Goal: Navigation & Orientation: Find specific page/section

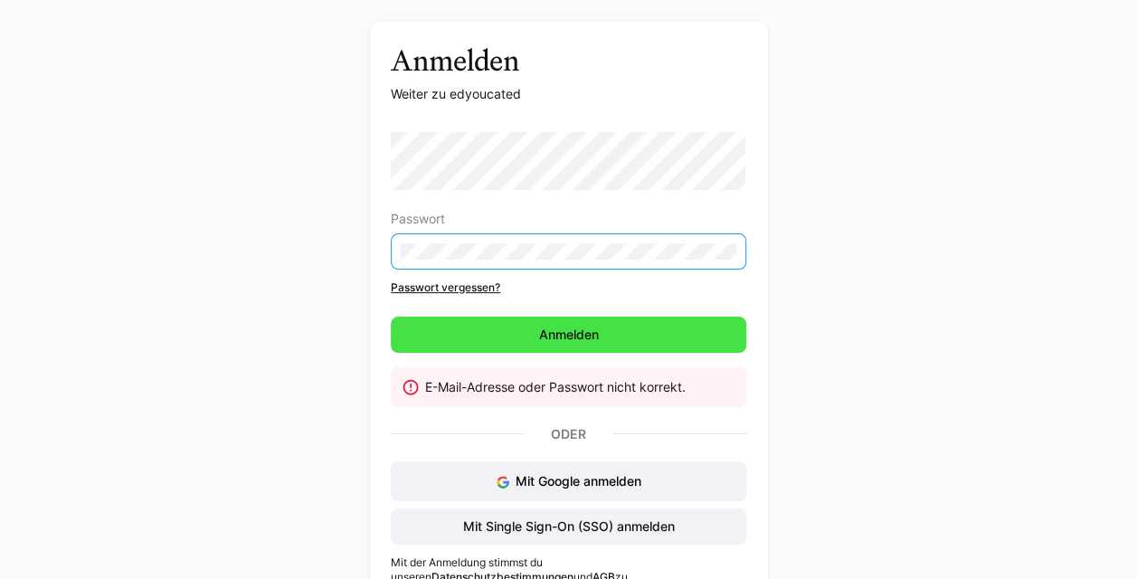
scroll to position [90, 0]
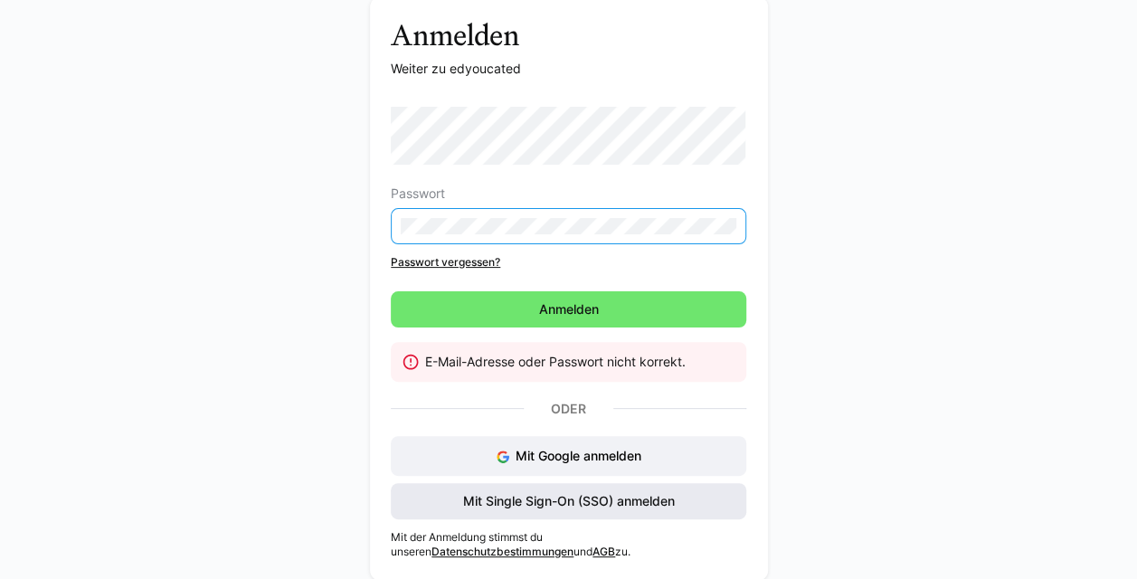
click at [608, 497] on span "Mit Single Sign-On (SSO) anmelden" at bounding box center [568, 501] width 217 height 18
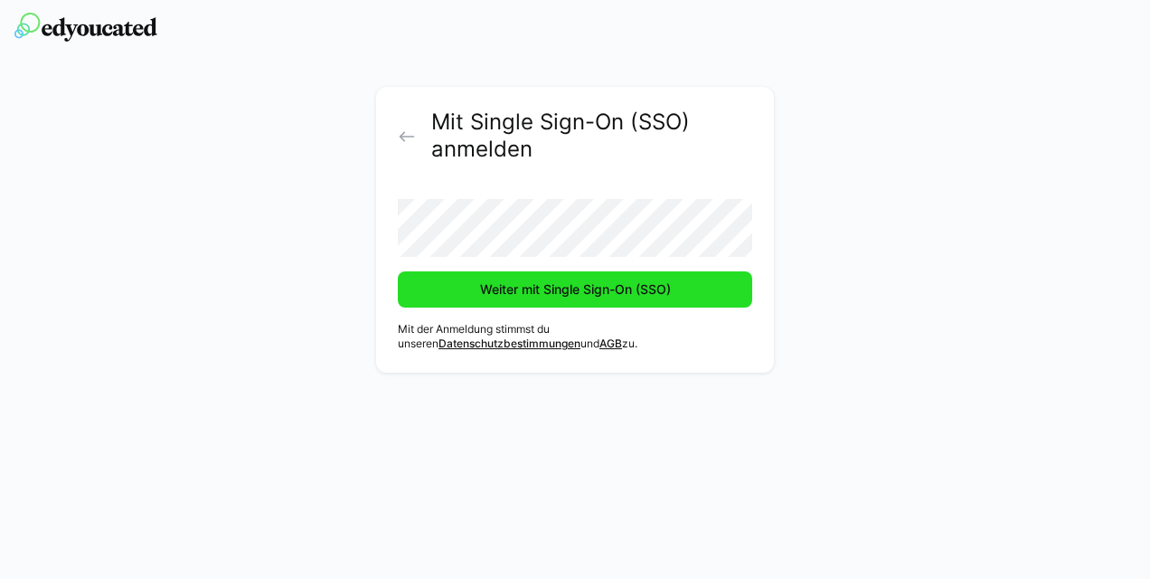
click at [594, 295] on span "Weiter mit Single Sign-On (SSO)" at bounding box center [575, 289] width 196 height 18
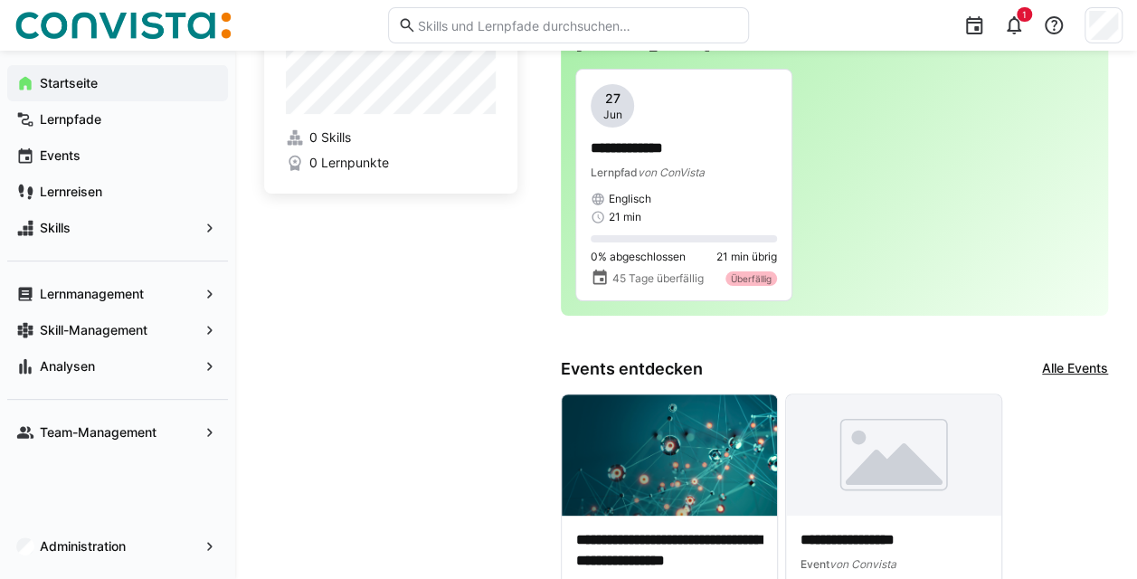
scroll to position [90, 0]
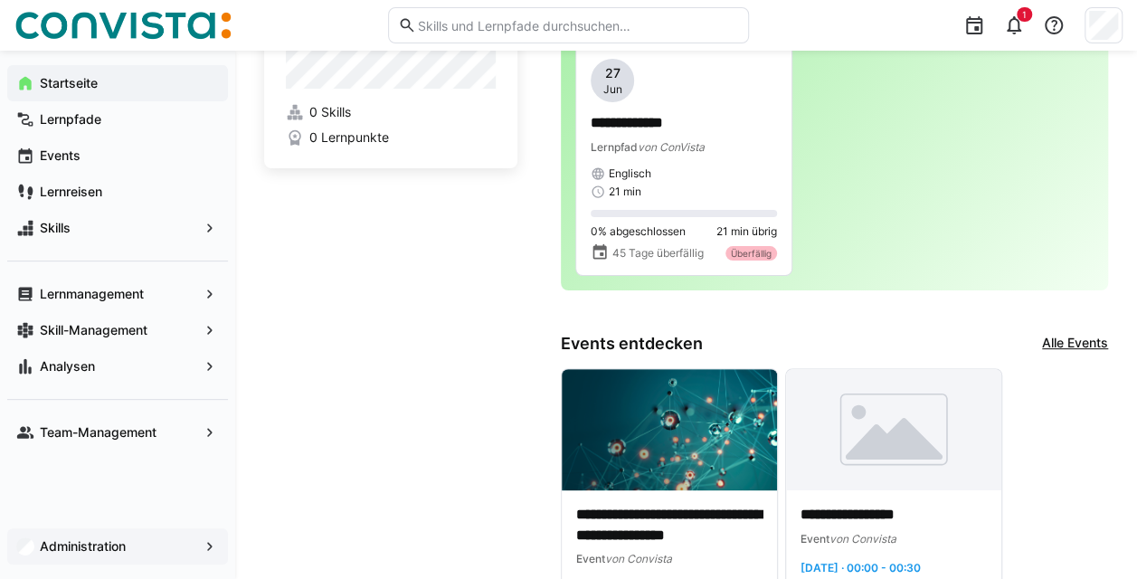
click at [137, 544] on span "Administration" at bounding box center [117, 546] width 161 height 18
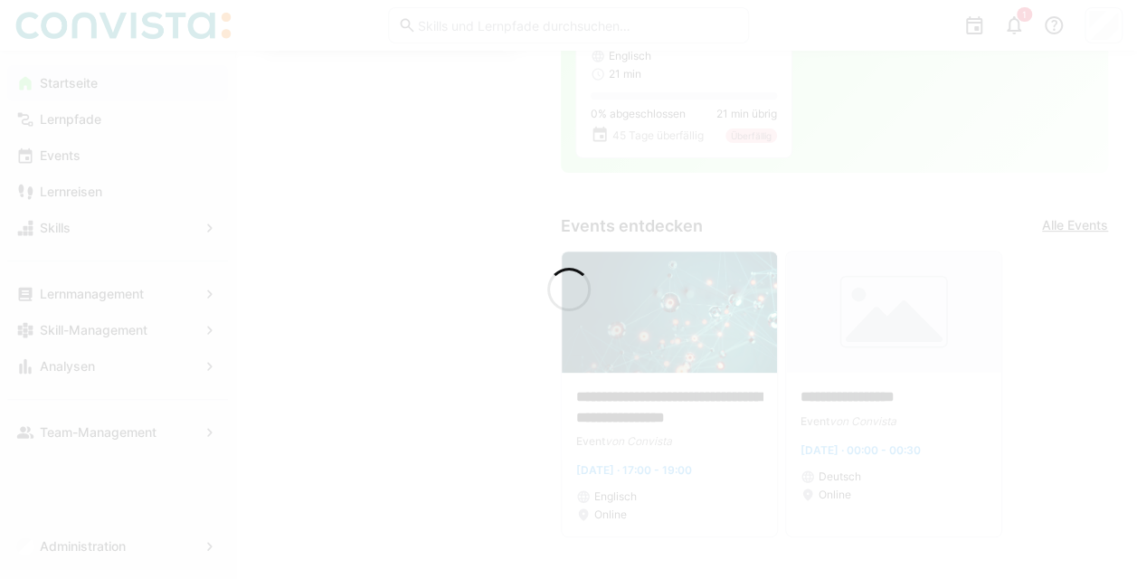
scroll to position [362, 0]
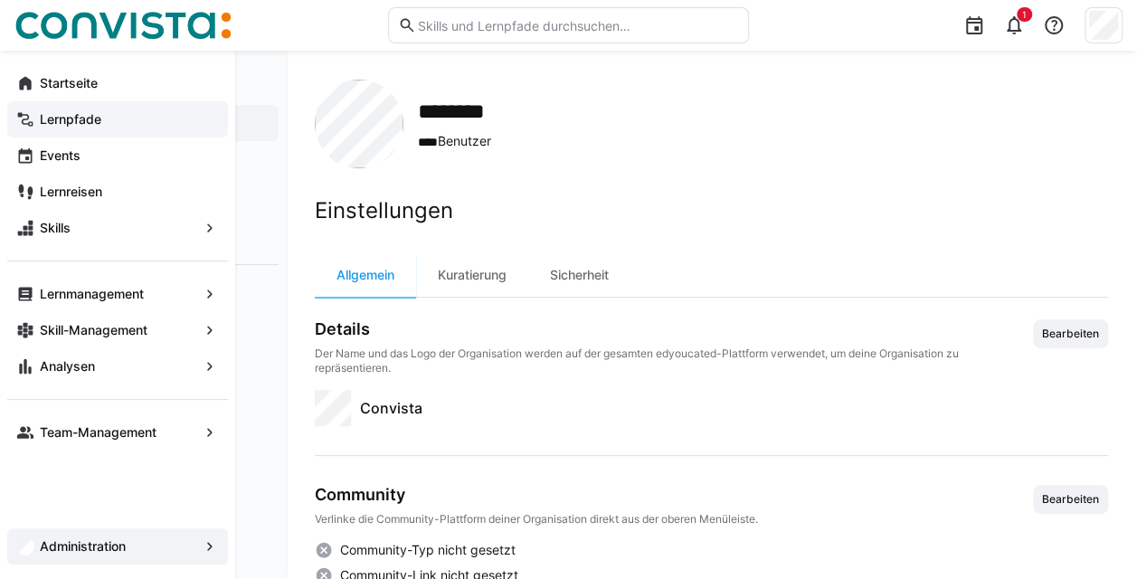
click at [0, 0] on app-navigation-label "Lernpfade" at bounding box center [0, 0] width 0 height 0
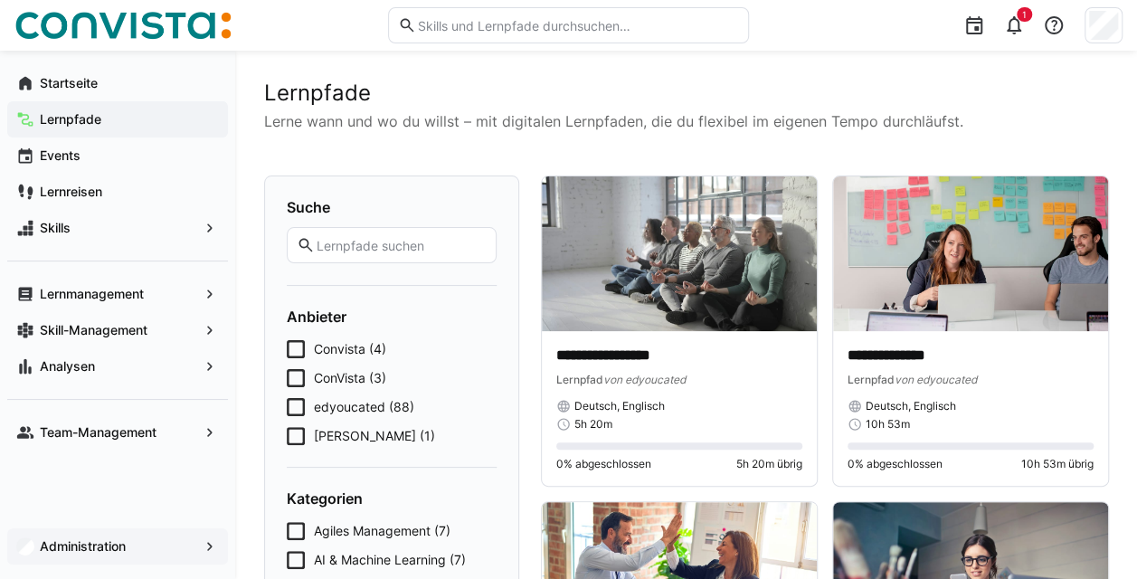
click at [100, 553] on span "Administration" at bounding box center [117, 546] width 161 height 18
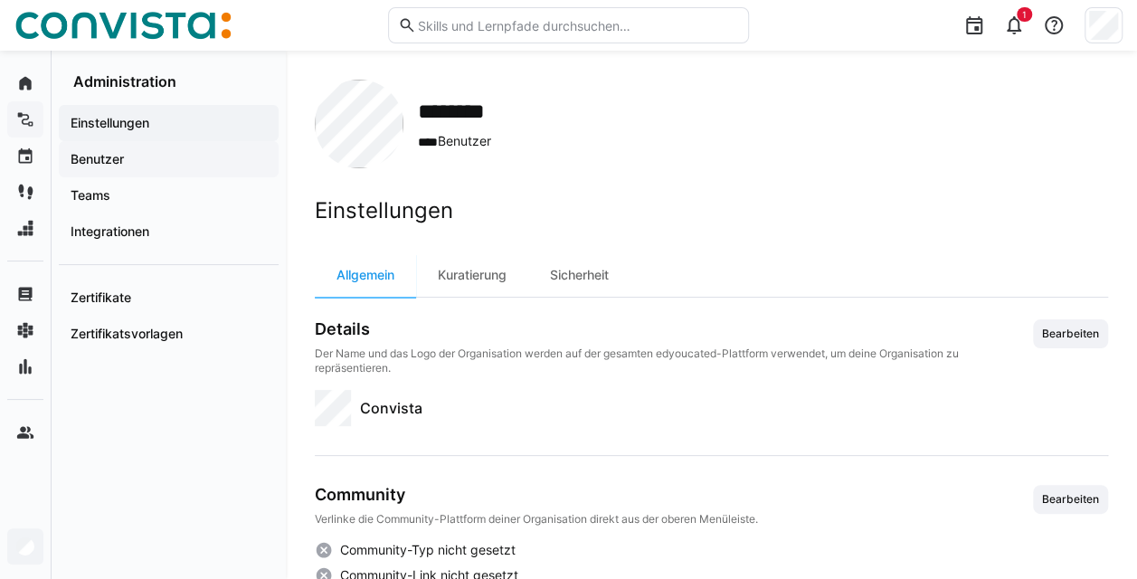
click at [168, 161] on span "Benutzer" at bounding box center [169, 159] width 202 height 18
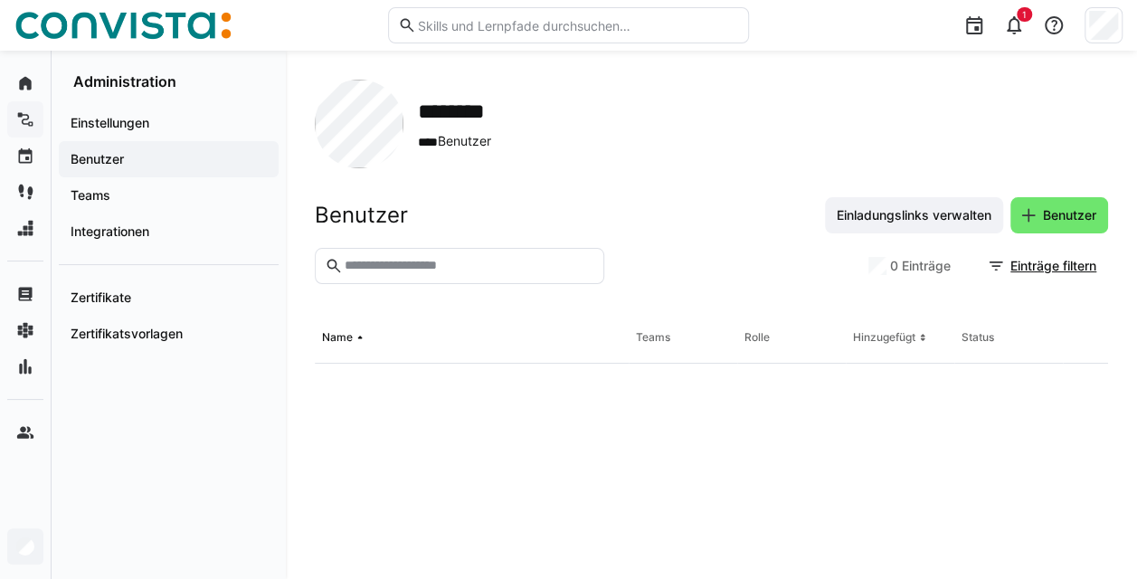
click at [0, 0] on app-navigation-label "Benutzer" at bounding box center [0, 0] width 0 height 0
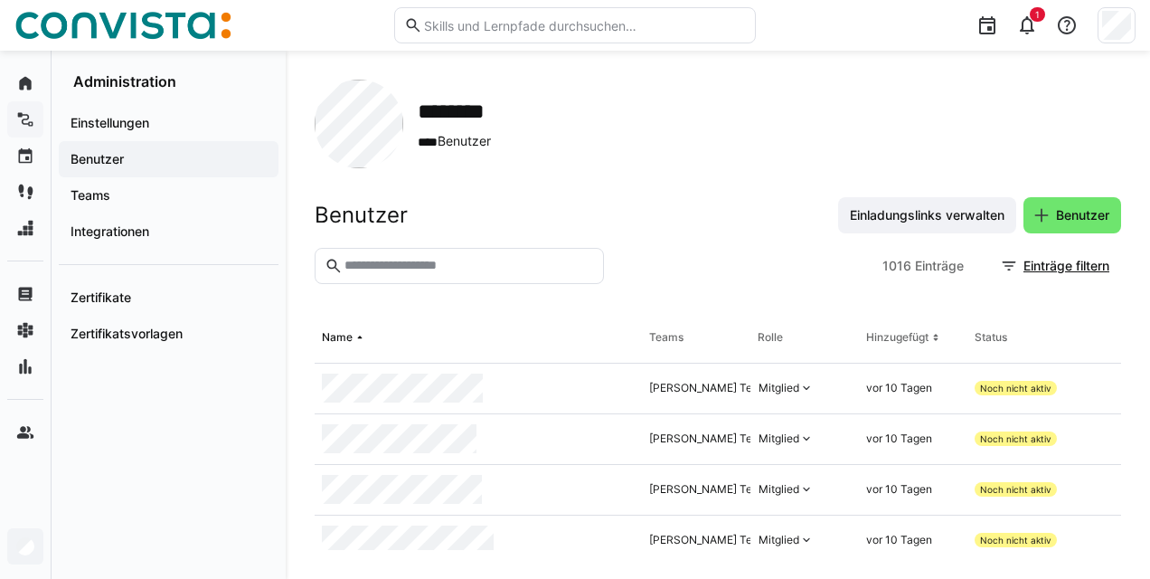
click at [758, 338] on div "Rolle" at bounding box center [770, 337] width 25 height 14
click at [426, 265] on input "text" at bounding box center [468, 266] width 251 height 16
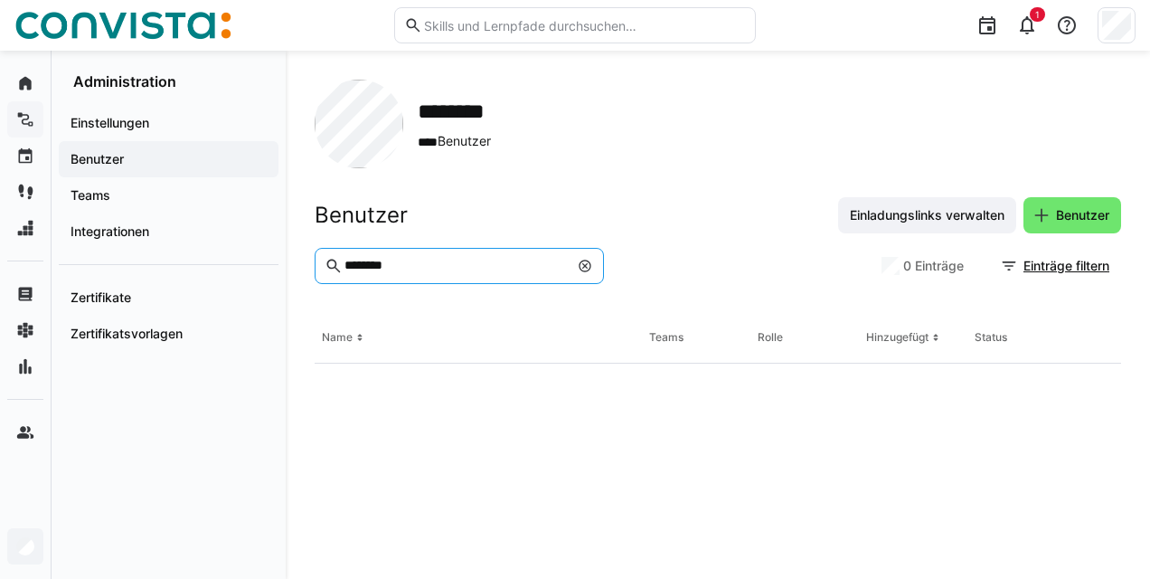
type input "********"
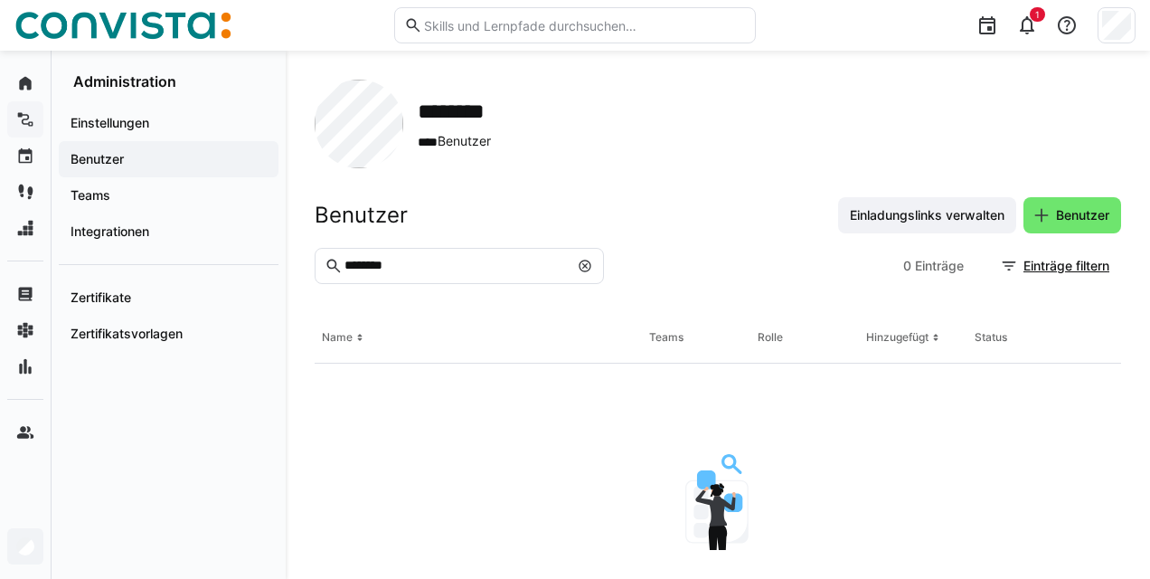
click at [576, 268] on span at bounding box center [585, 266] width 18 height 18
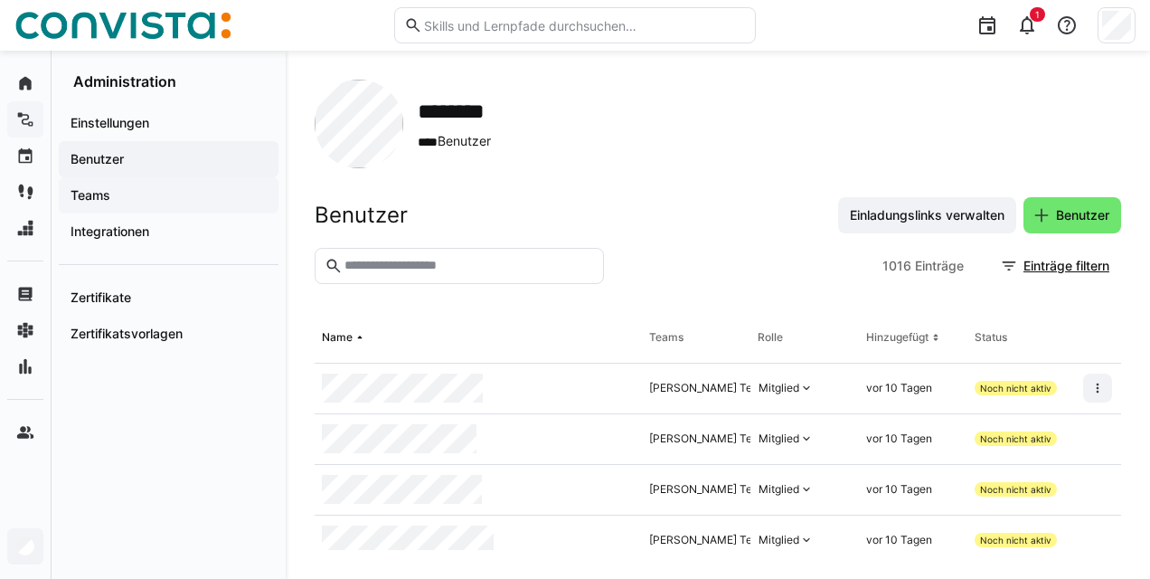
click at [0, 0] on app-navigation-label "Teams" at bounding box center [0, 0] width 0 height 0
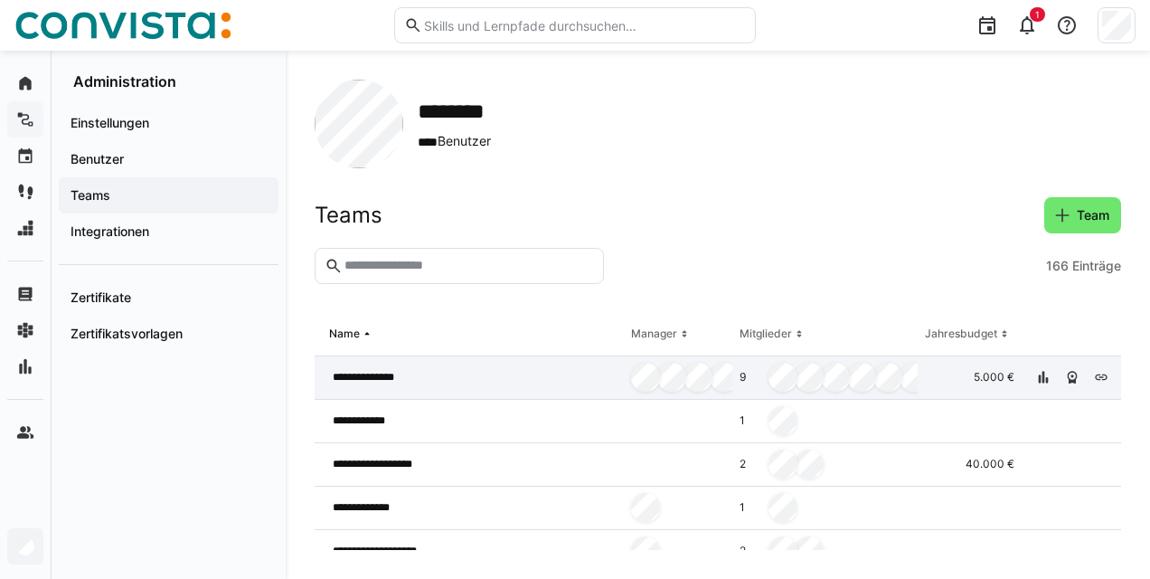
click at [417, 378] on span "**********" at bounding box center [378, 377] width 90 height 14
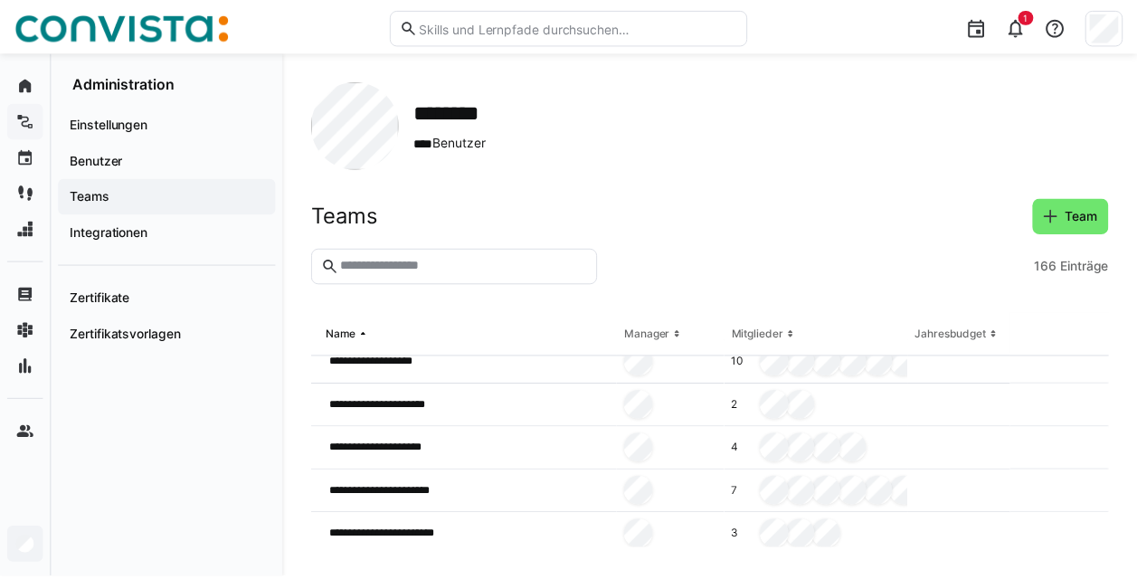
scroll to position [271, 0]
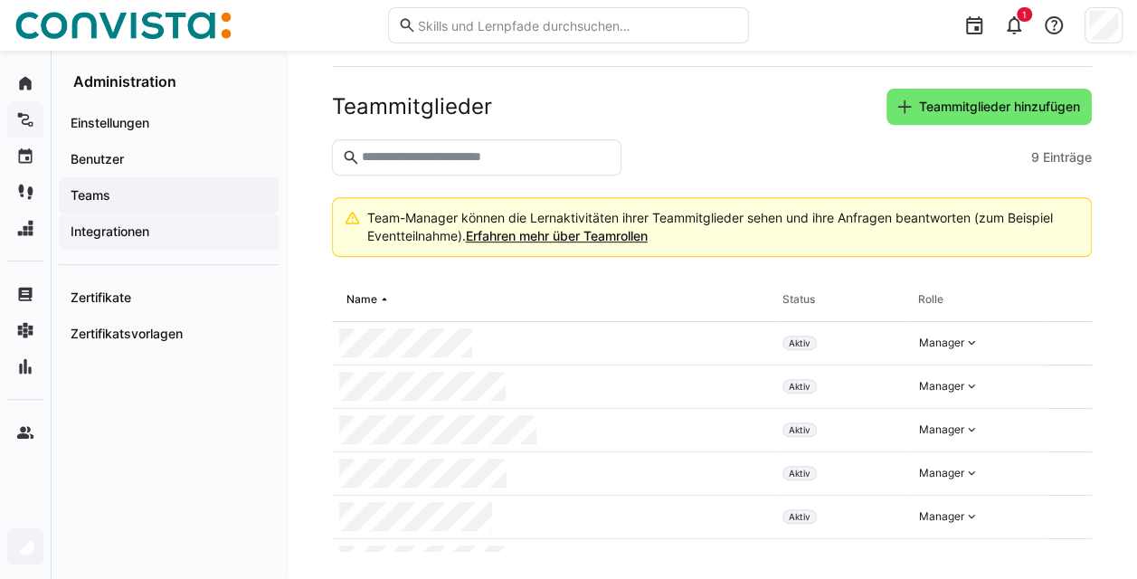
click at [185, 240] on span "Integrationen" at bounding box center [169, 231] width 202 height 18
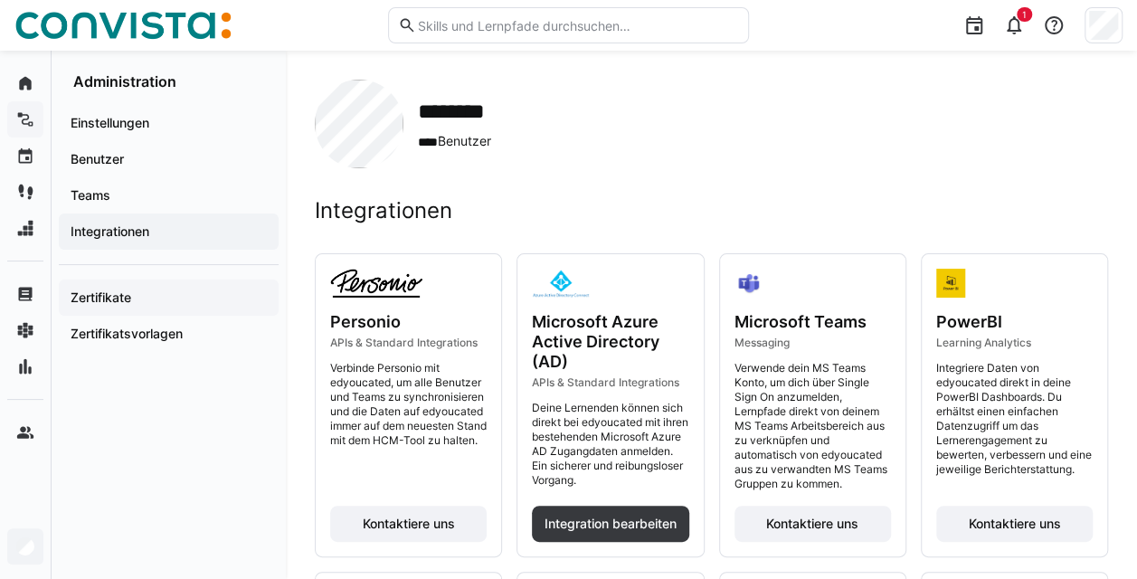
click at [150, 296] on span "Zertifikate" at bounding box center [169, 297] width 202 height 18
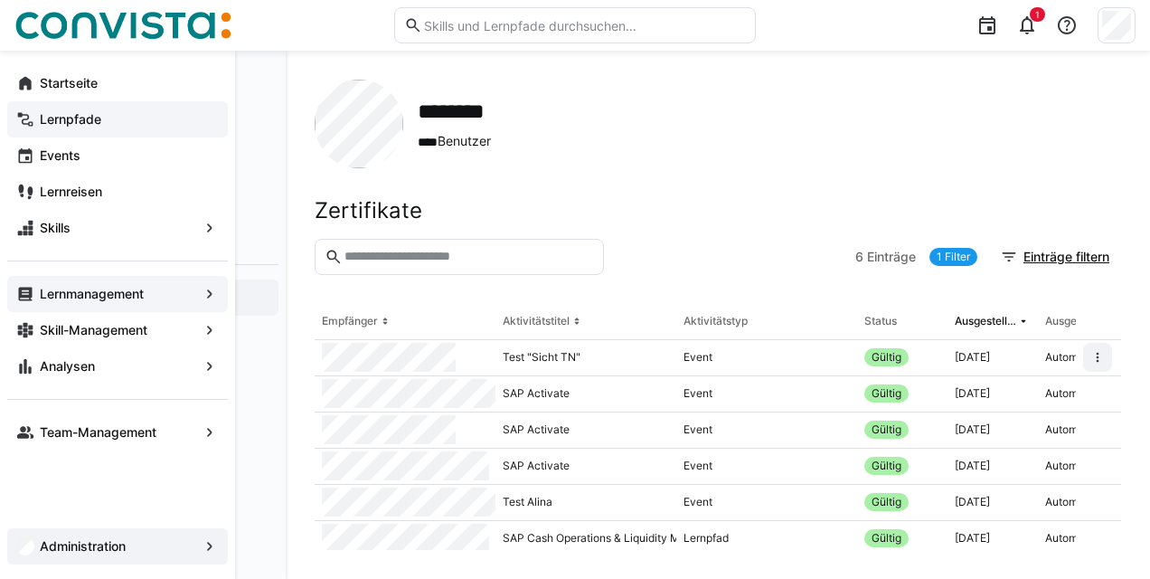
click at [0, 0] on app-navigation-label "Lernmanagement" at bounding box center [0, 0] width 0 height 0
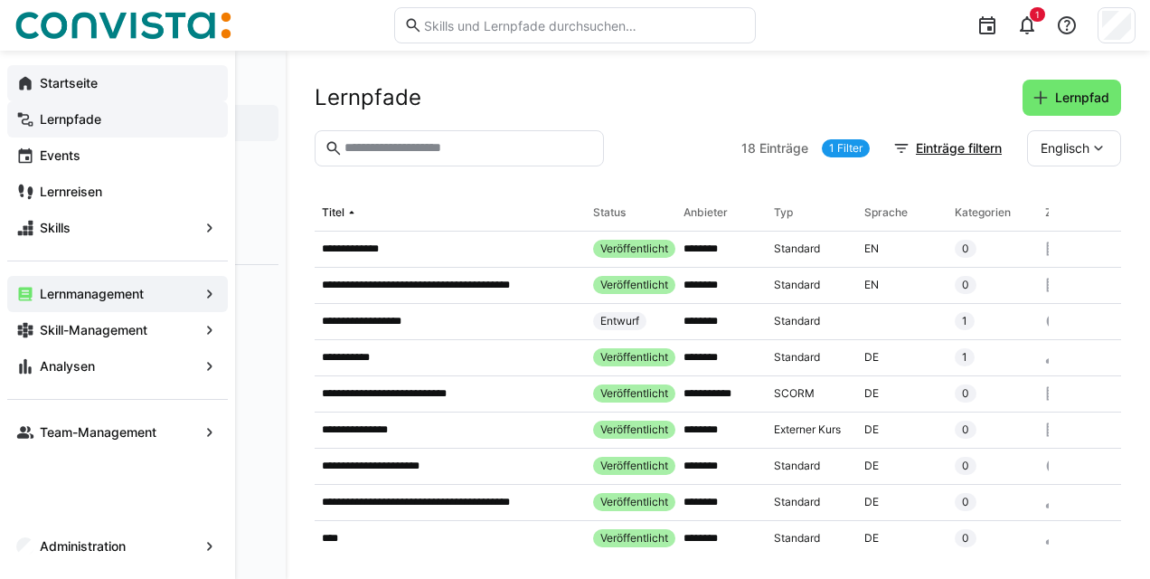
click at [101, 84] on span "Startseite" at bounding box center [128, 83] width 182 height 18
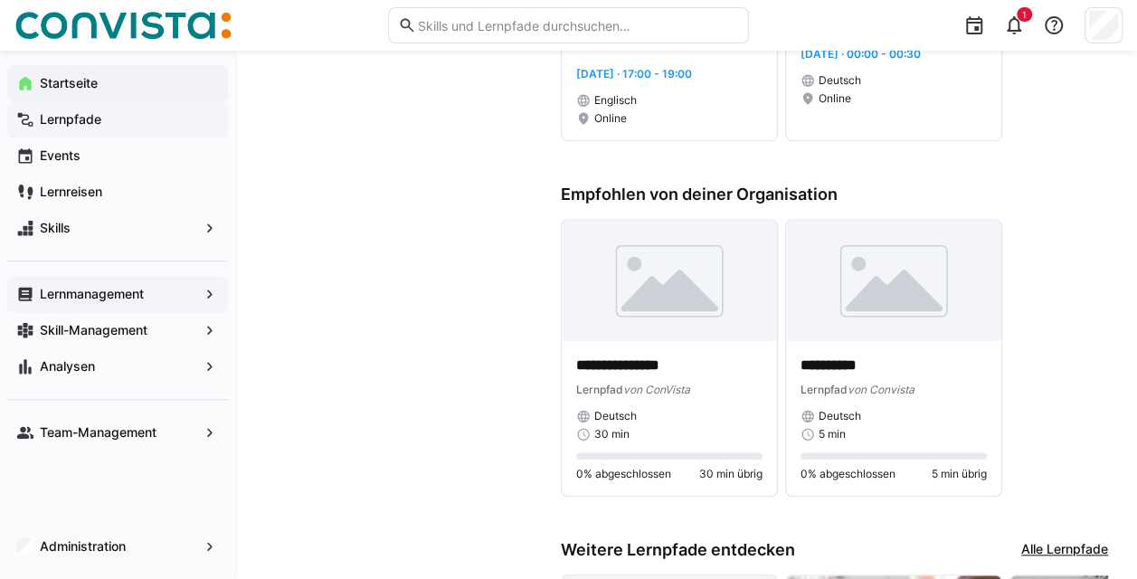
scroll to position [587, 0]
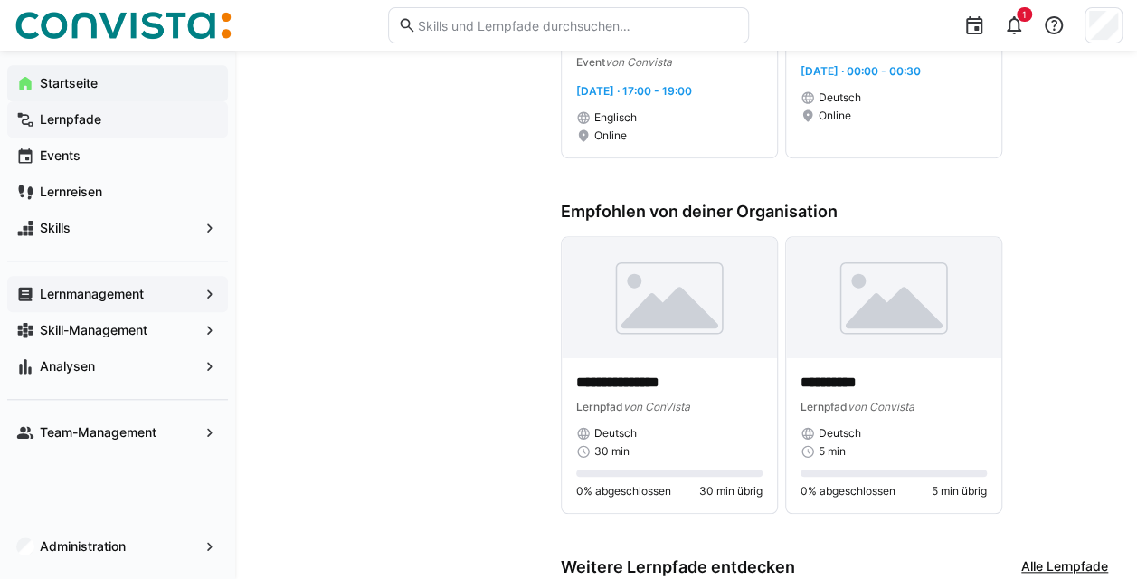
click at [93, 74] on span "Startseite" at bounding box center [128, 83] width 182 height 18
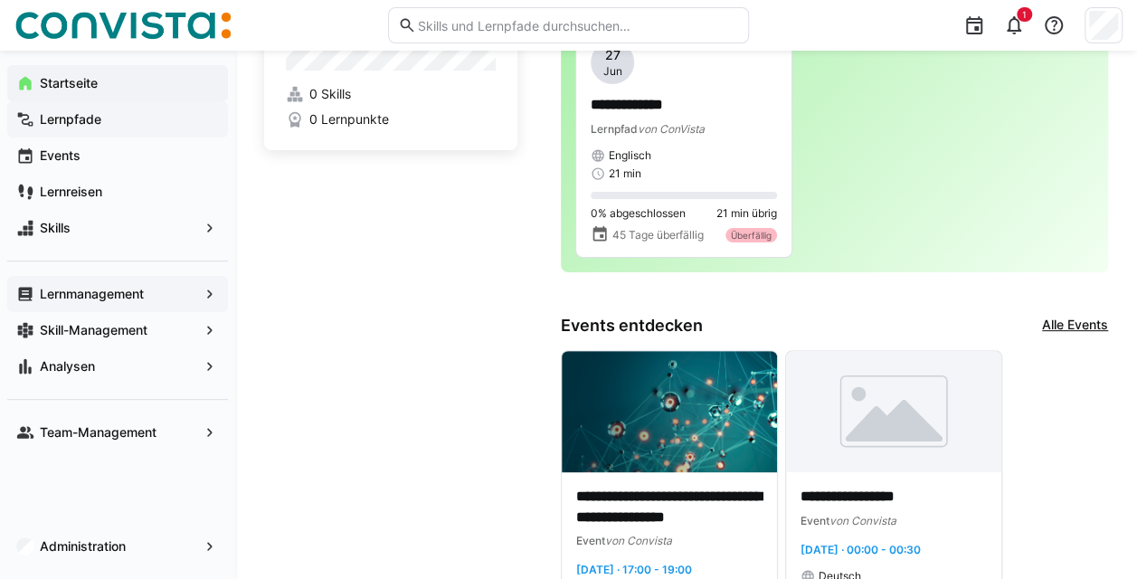
scroll to position [0, 0]
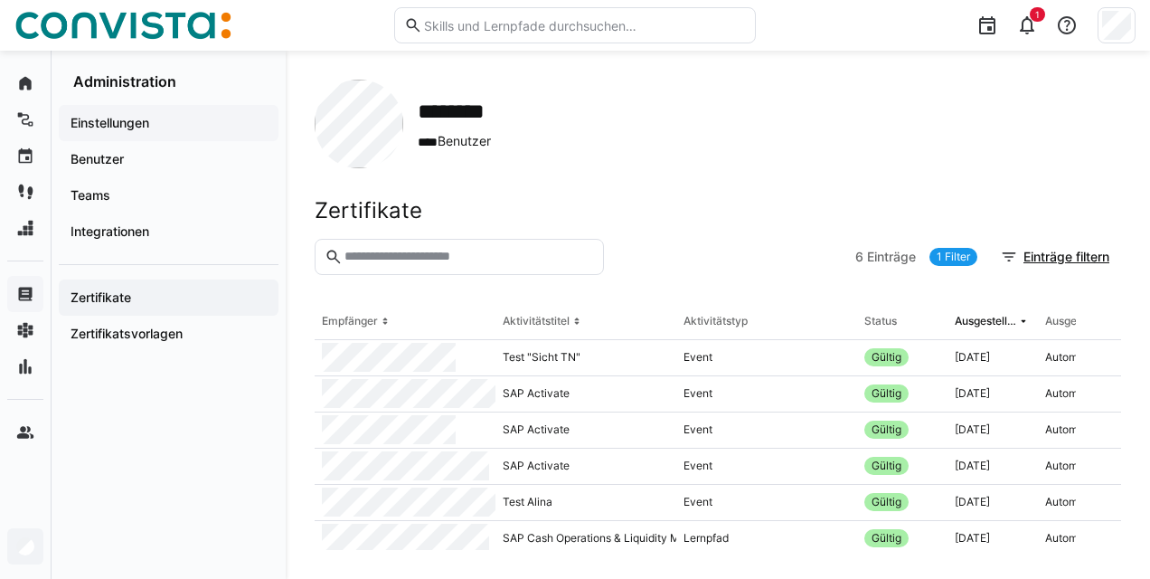
click at [0, 0] on app-navigation-label "Einstellungen" at bounding box center [0, 0] width 0 height 0
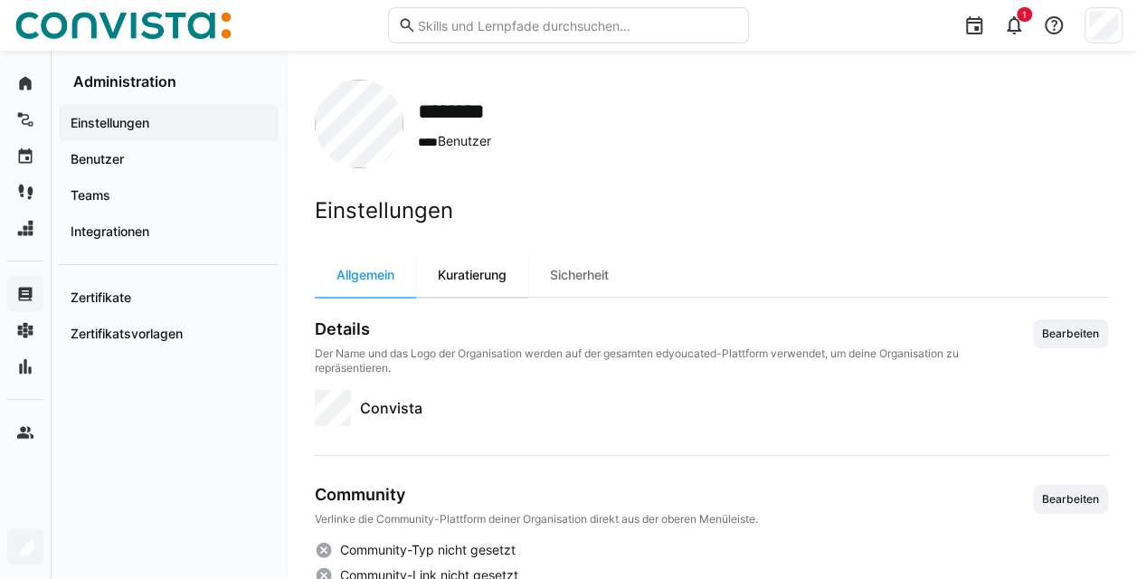
click at [523, 273] on div "Kuratierung" at bounding box center [472, 274] width 112 height 43
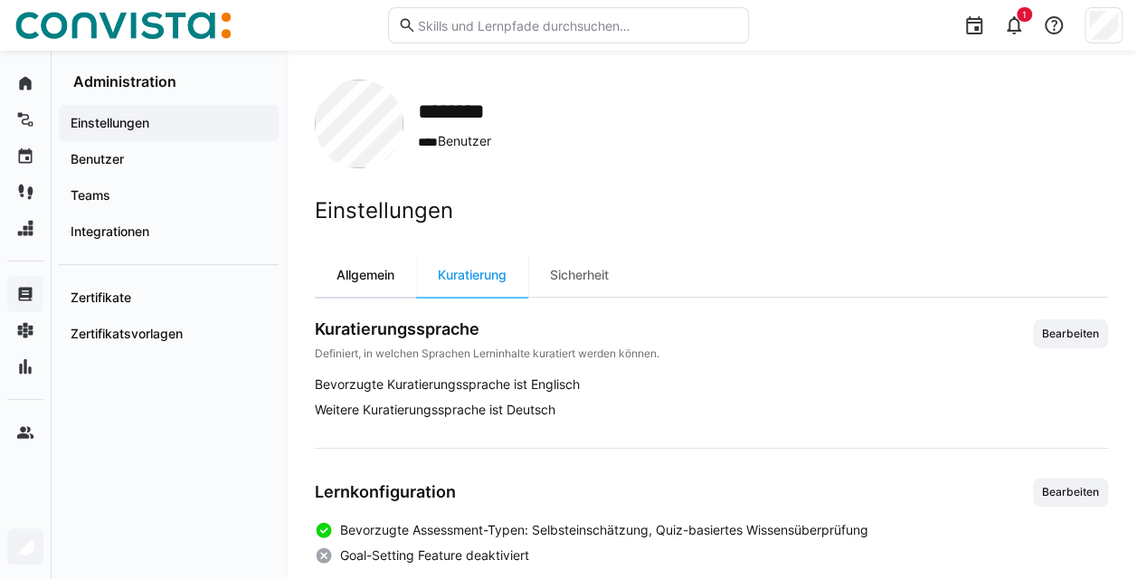
click at [373, 277] on div "Allgemein" at bounding box center [365, 274] width 101 height 43
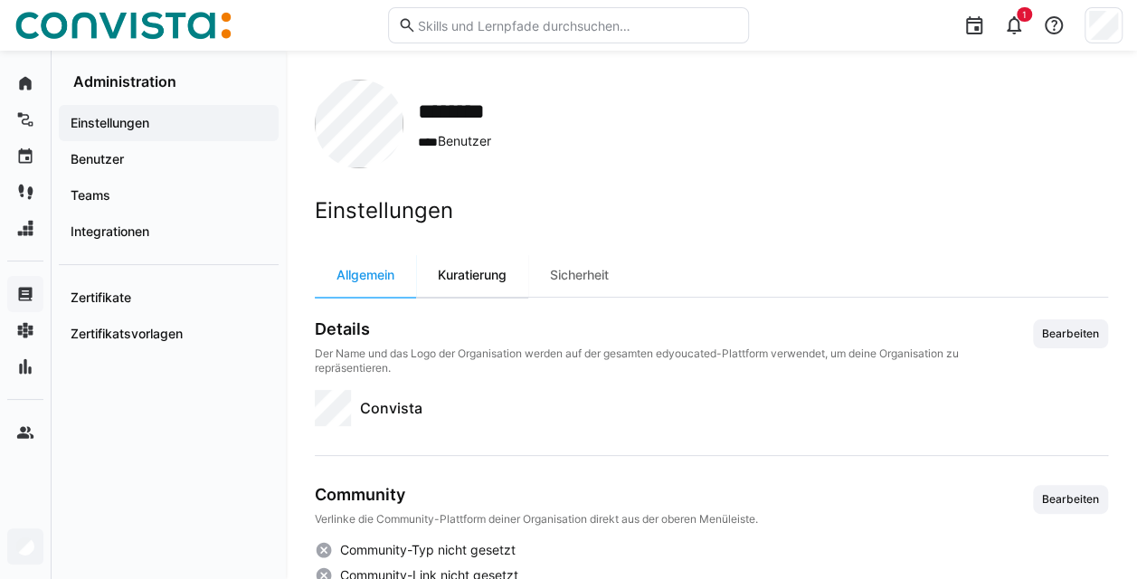
click at [503, 269] on div "Kuratierung" at bounding box center [472, 274] width 112 height 43
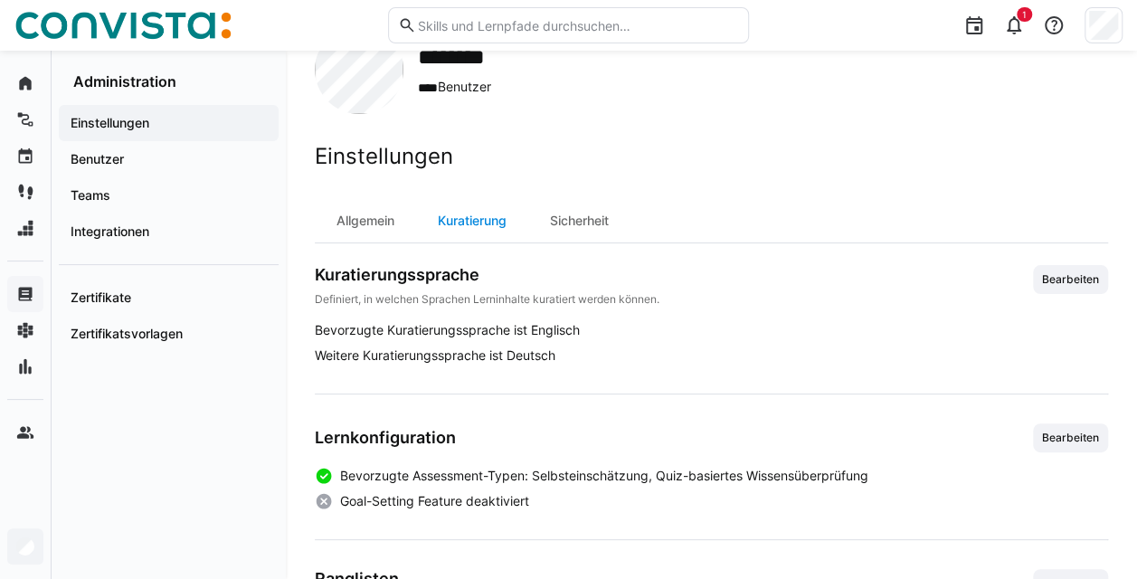
scroll to position [90, 0]
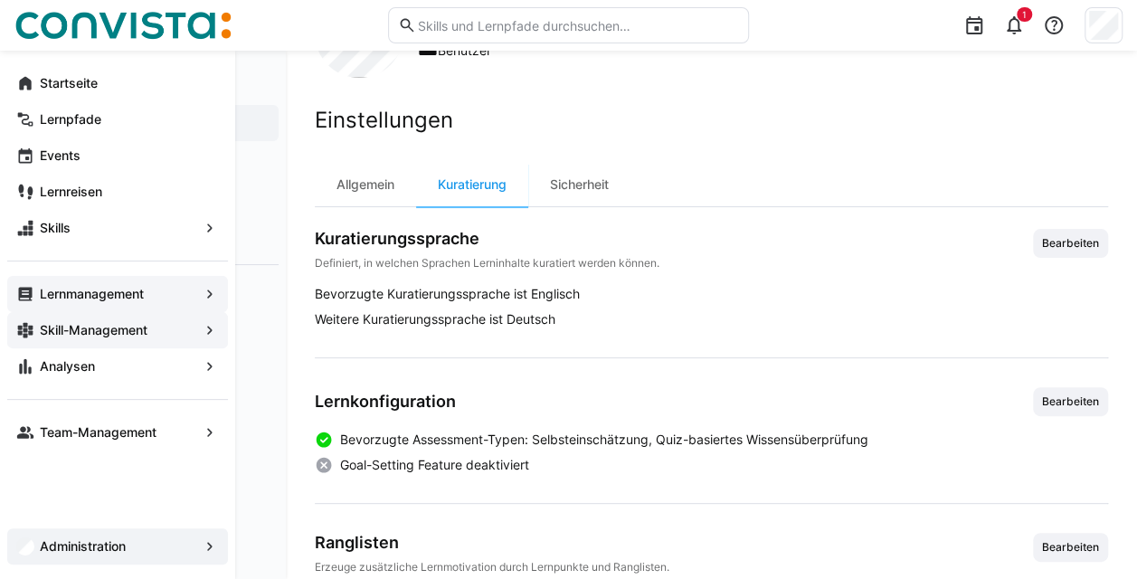
click at [0, 0] on app-navigation-label "Skill-Management" at bounding box center [0, 0] width 0 height 0
click at [192, 329] on span "Skill-Management" at bounding box center [117, 330] width 161 height 18
click at [204, 329] on eds-icon at bounding box center [210, 330] width 18 height 18
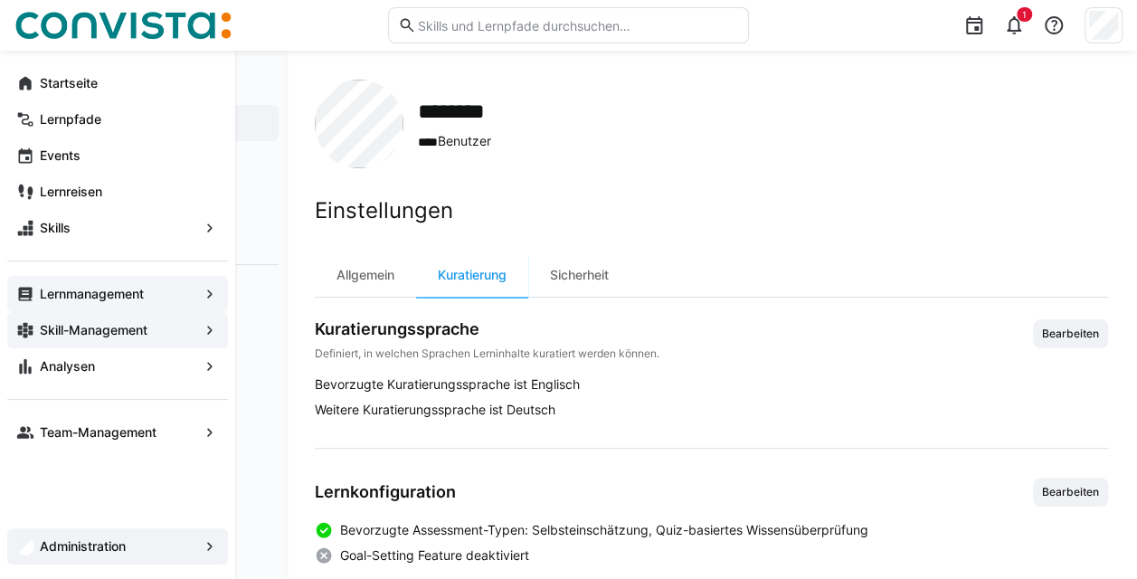
click at [180, 335] on span "Skill-Management" at bounding box center [117, 330] width 161 height 18
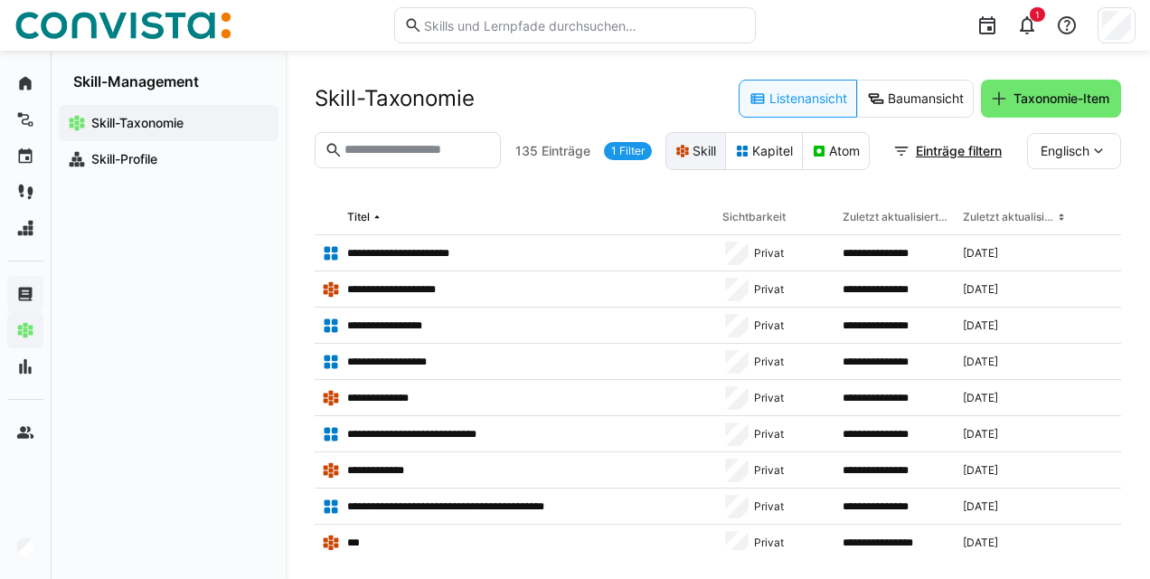
click at [694, 156] on eds-button-option "Skill" at bounding box center [696, 151] width 61 height 38
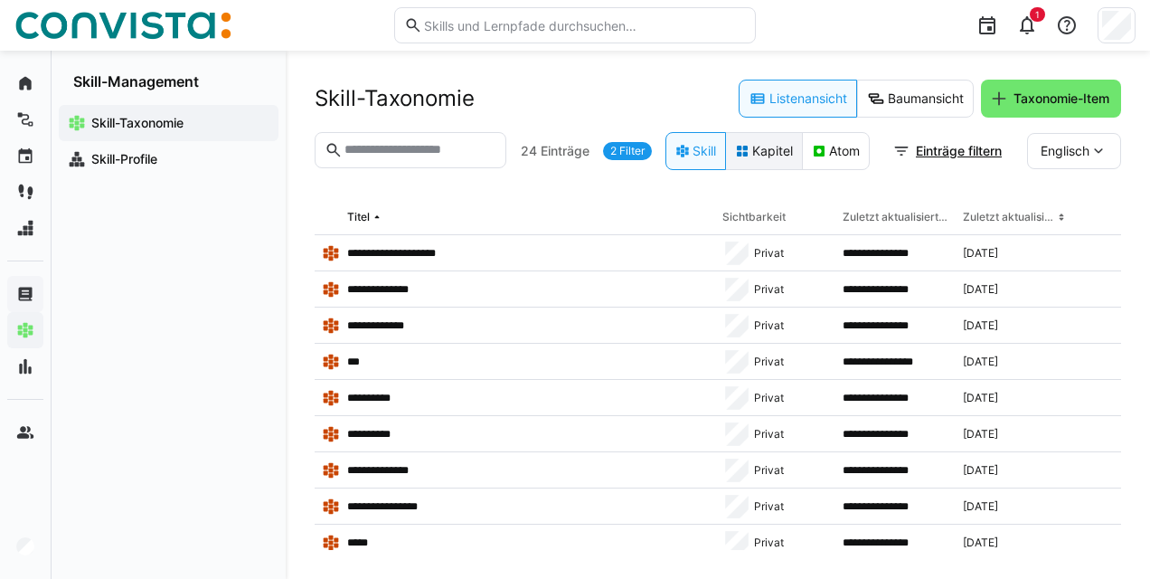
click at [767, 153] on eds-button-option "Kapitel" at bounding box center [764, 151] width 78 height 38
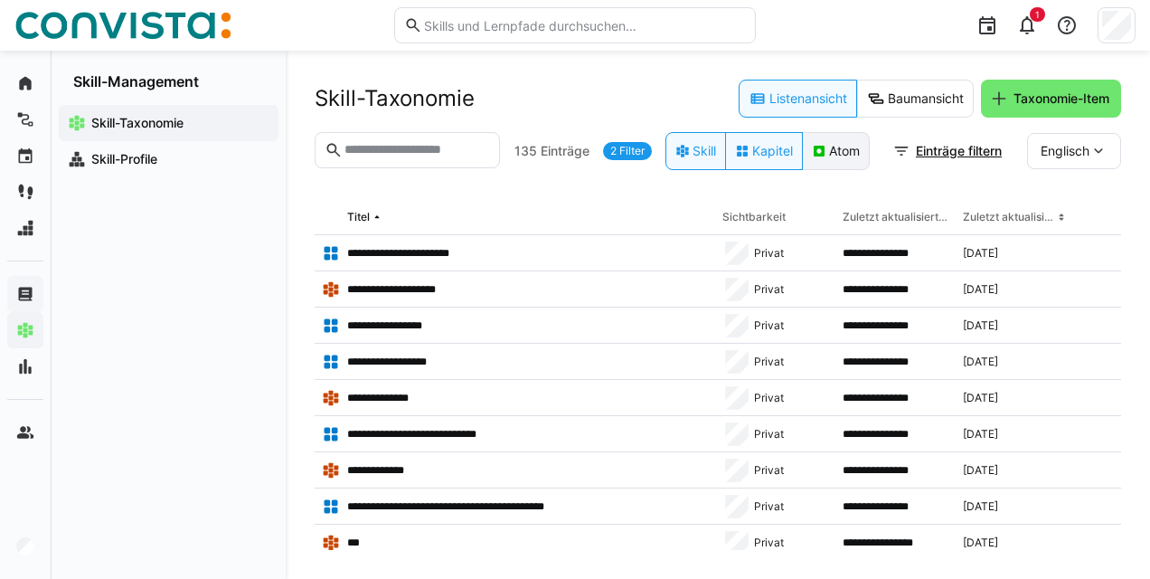
click at [836, 156] on eds-button-option "Atom" at bounding box center [836, 151] width 68 height 38
click at [753, 159] on eds-button-option "Kapitel" at bounding box center [764, 151] width 78 height 38
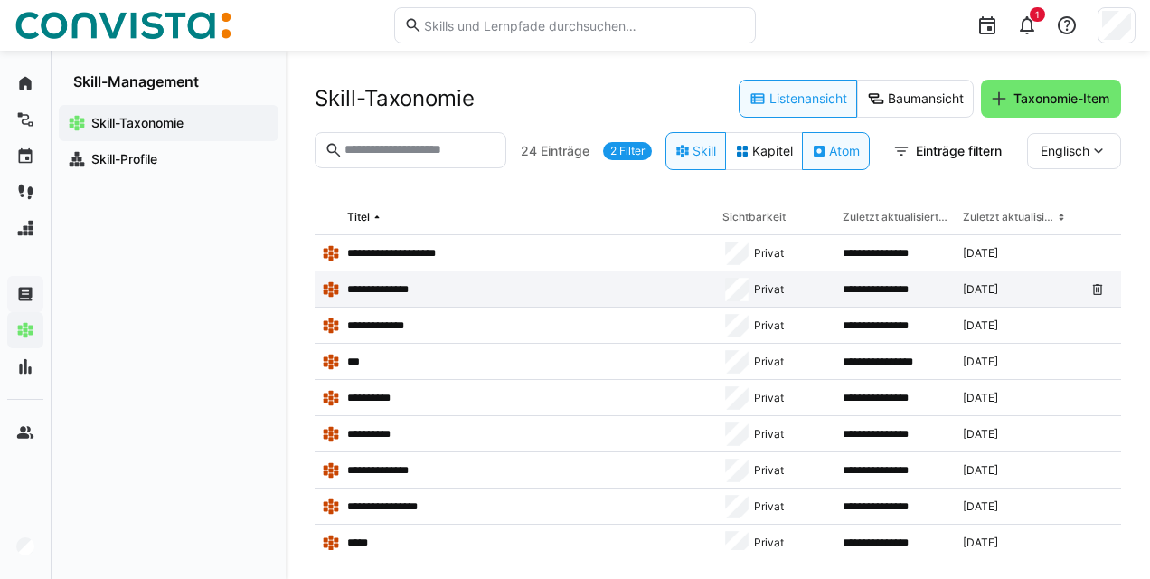
click at [438, 298] on div "**********" at bounding box center [515, 289] width 401 height 36
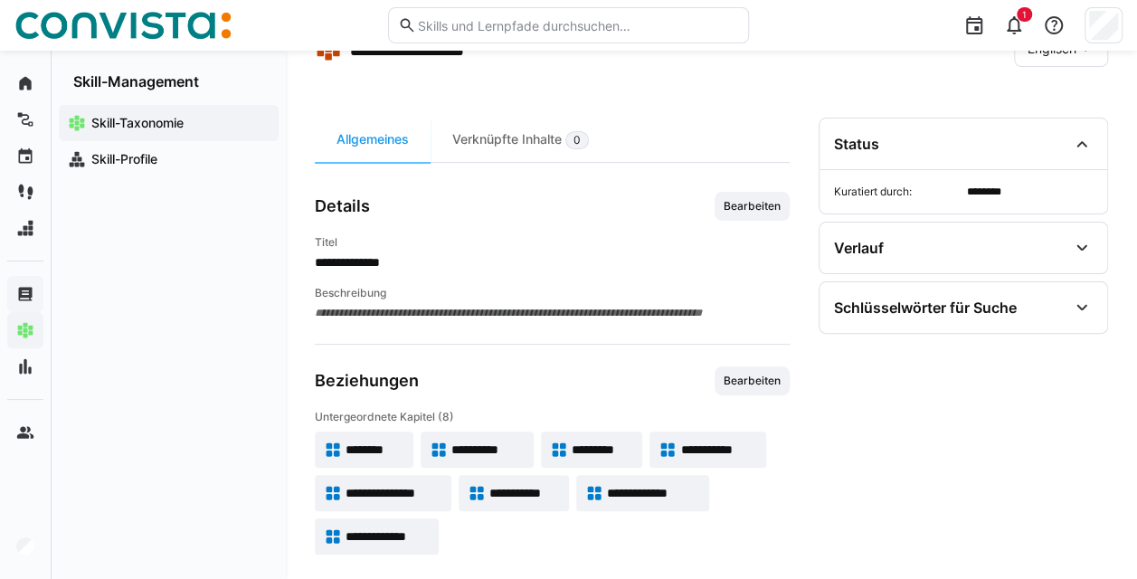
scroll to position [99, 0]
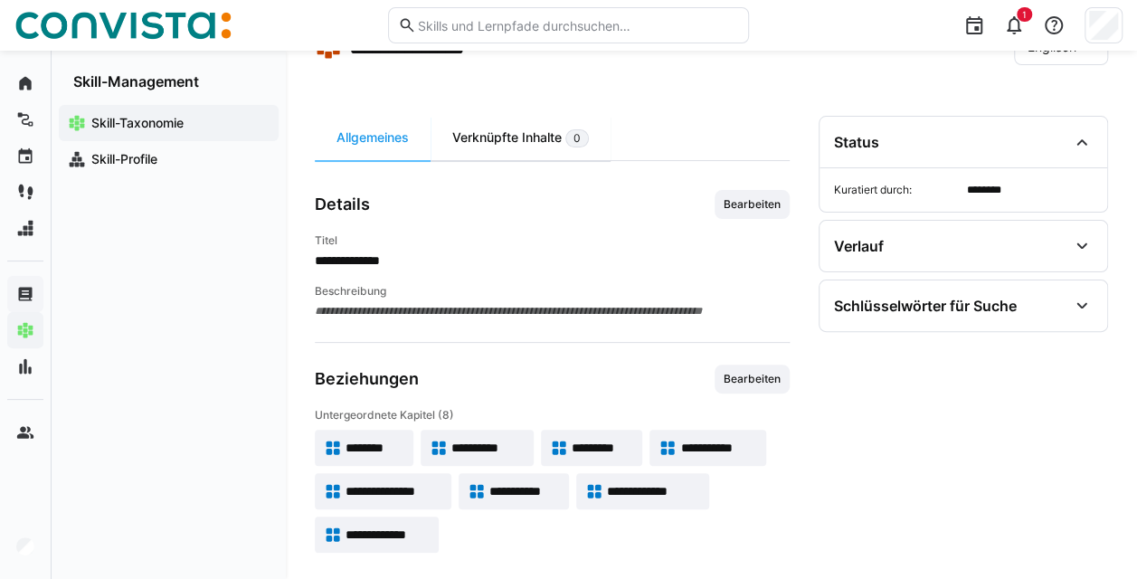
click at [518, 128] on div "Verknüpfte Inhalte 0" at bounding box center [520, 138] width 180 height 44
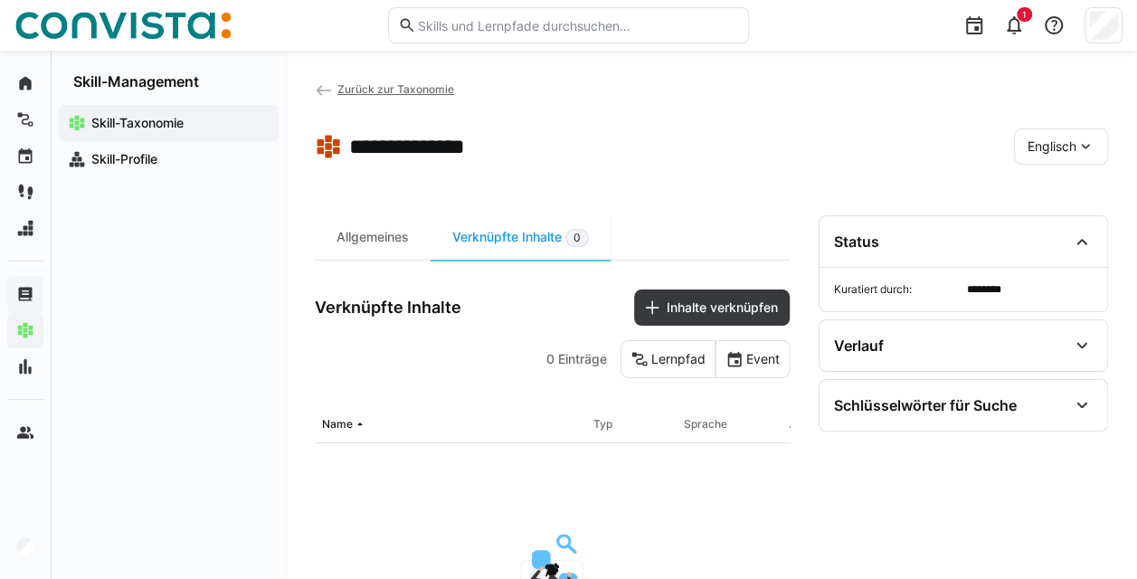
click at [361, 91] on span "Zurück zur Taxonomie" at bounding box center [395, 89] width 117 height 14
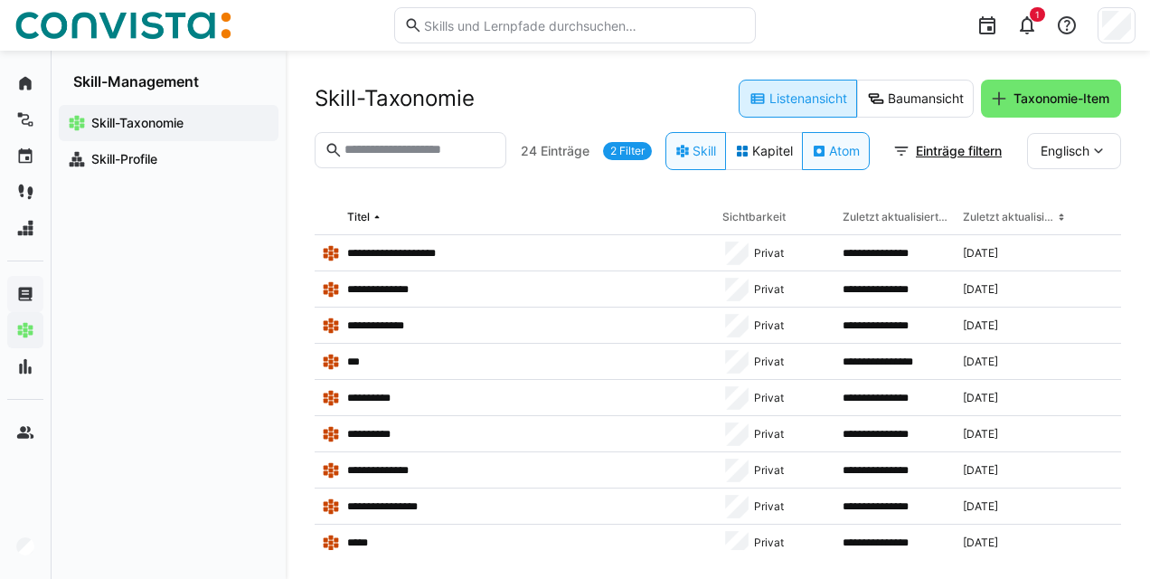
click at [808, 92] on eds-button-option "Listenansicht" at bounding box center [798, 99] width 118 height 38
click at [807, 99] on eds-button-option "Listenansicht" at bounding box center [798, 99] width 118 height 38
click at [906, 99] on eds-button-option "Baumansicht" at bounding box center [915, 99] width 117 height 38
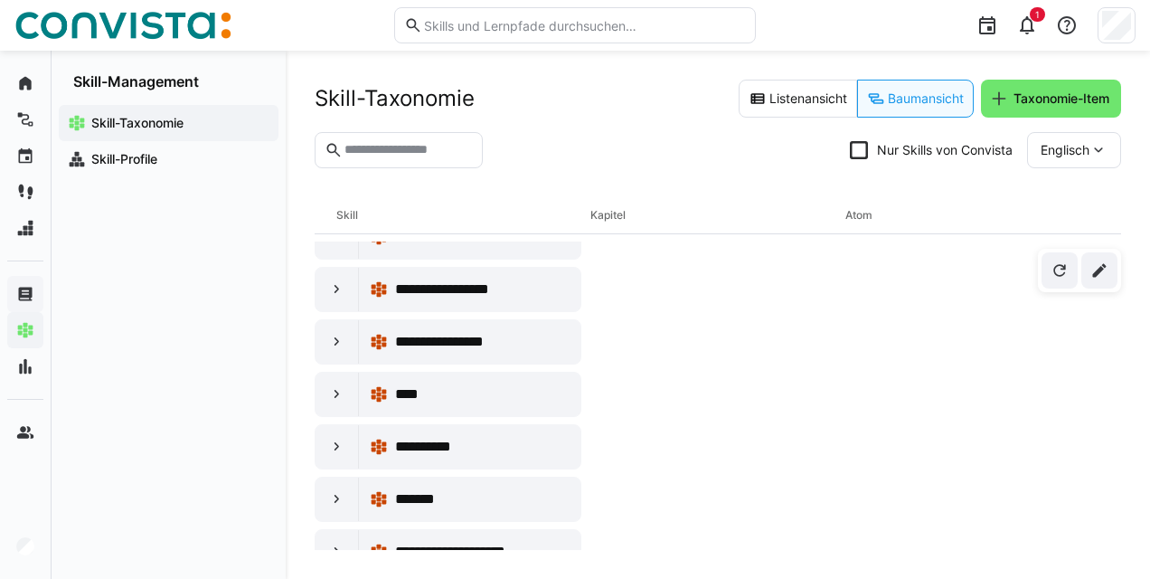
scroll to position [633, 0]
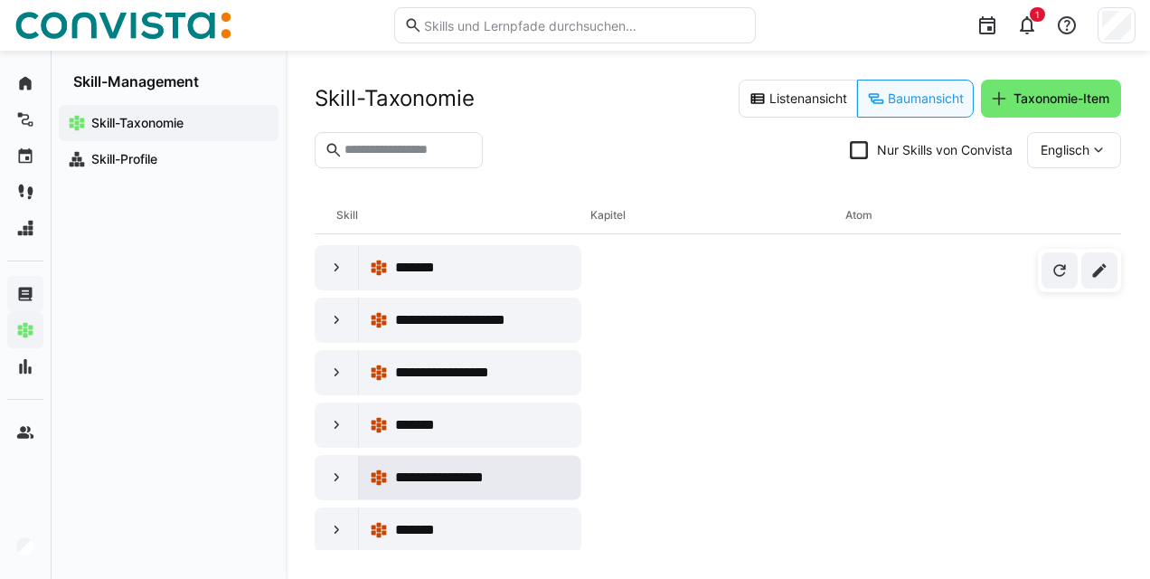
click at [445, 470] on span "**********" at bounding box center [463, 478] width 137 height 22
